Goal: Transaction & Acquisition: Purchase product/service

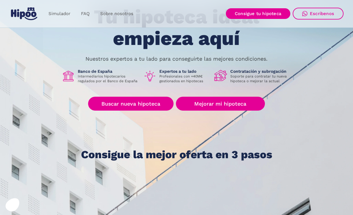
scroll to position [50, 0]
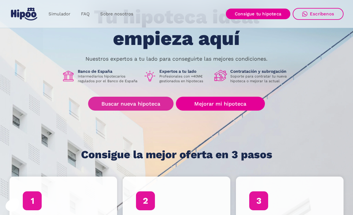
click at [150, 102] on link "Buscar nueva hipoteca" at bounding box center [130, 104] width 85 height 14
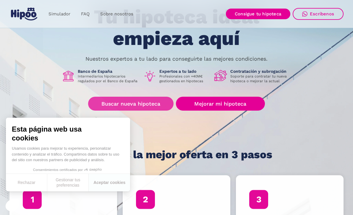
scroll to position [69, 0]
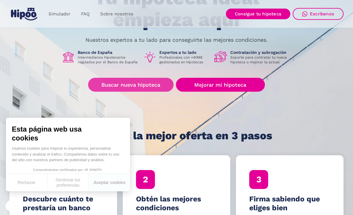
click at [131, 84] on link "Buscar nueva hipoteca" at bounding box center [130, 85] width 85 height 14
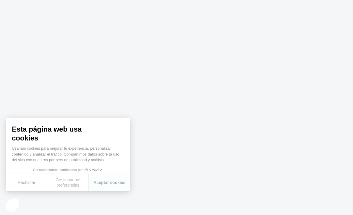
click at [116, 182] on button "Aceptar cookies" at bounding box center [109, 182] width 41 height 17
